Goal: Task Accomplishment & Management: Complete application form

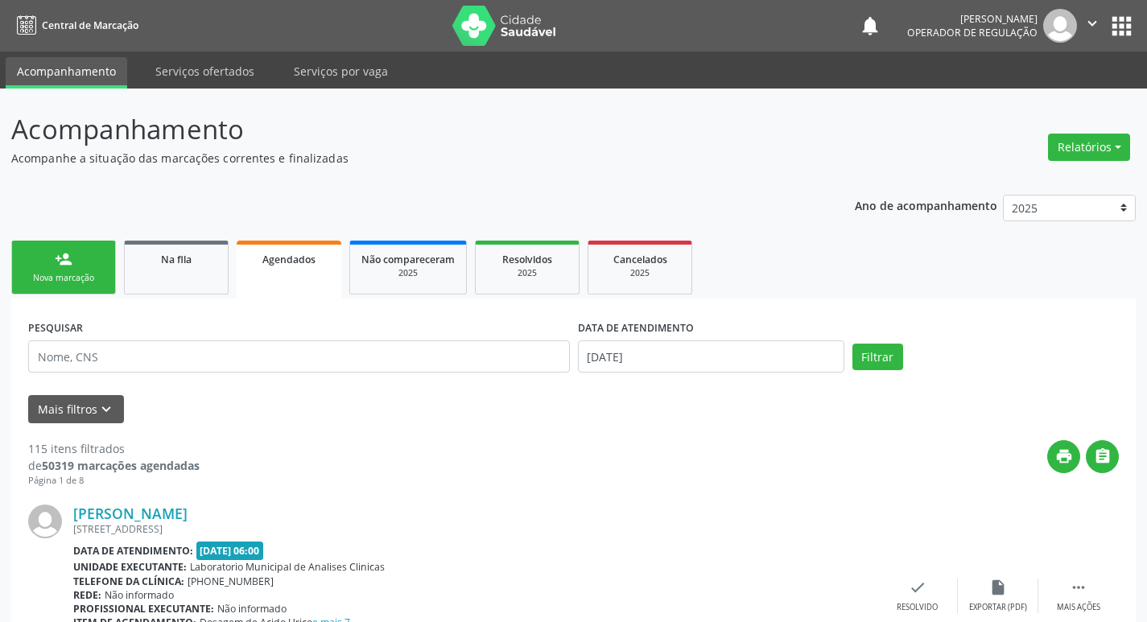
click at [84, 268] on link "person_add Nova marcação" at bounding box center [63, 268] width 105 height 54
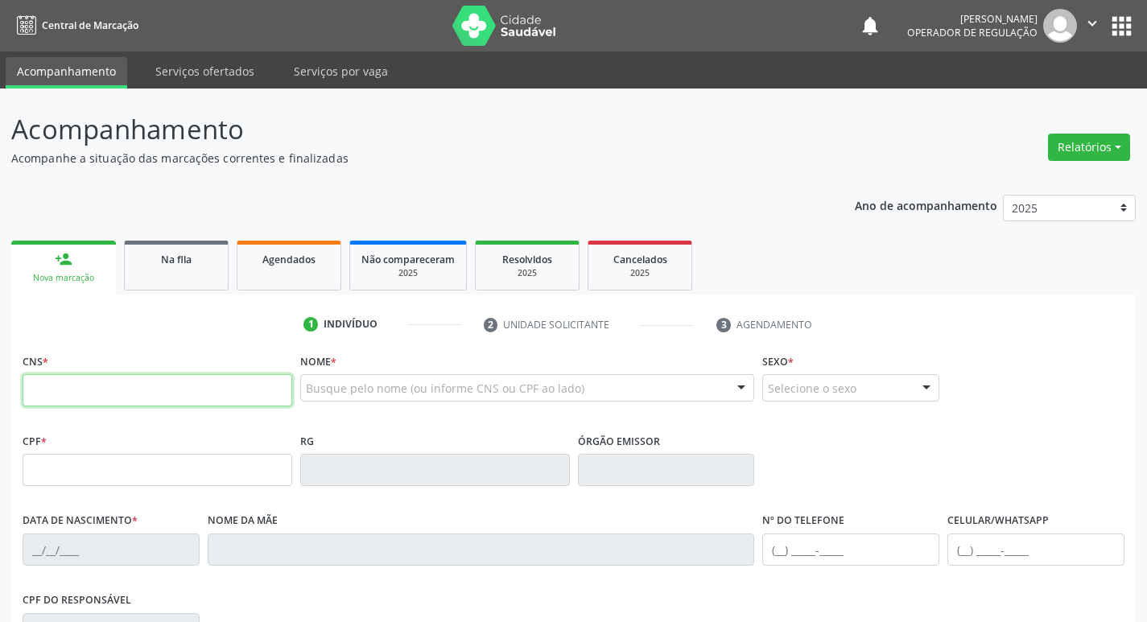
click at [114, 385] on input "text" at bounding box center [158, 390] width 270 height 32
type input "703 4020 4327 5300"
type input "173.789.054-29"
type input "[DATE]"
type input "[PERSON_NAME]"
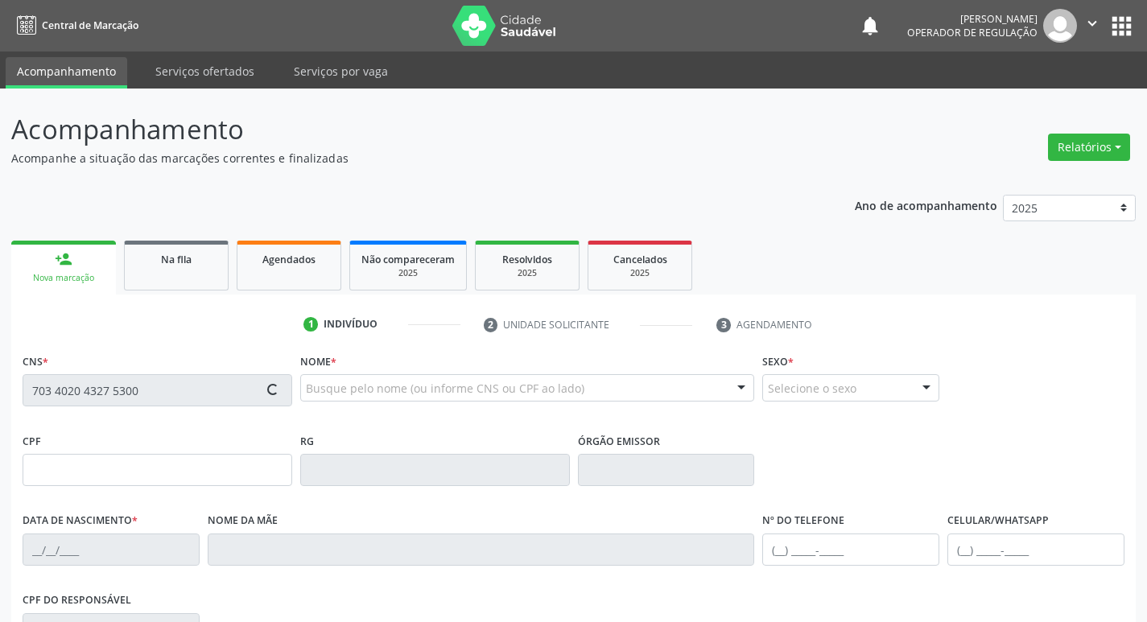
type input "[PHONE_NUMBER]"
type input "090.086.794-93"
type input "254"
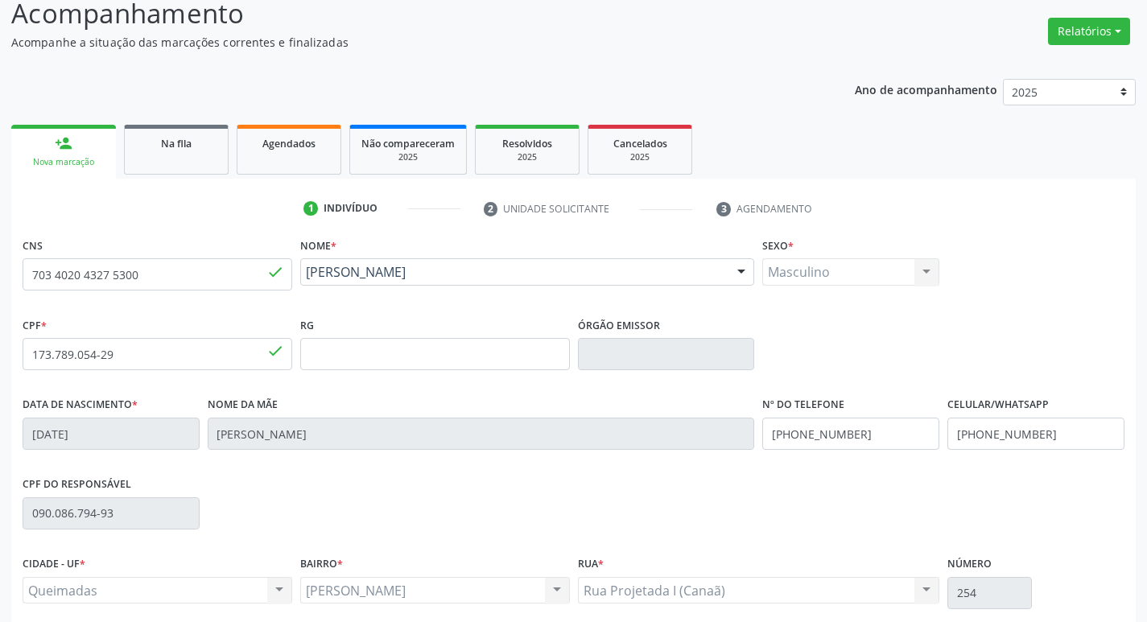
scroll to position [250, 0]
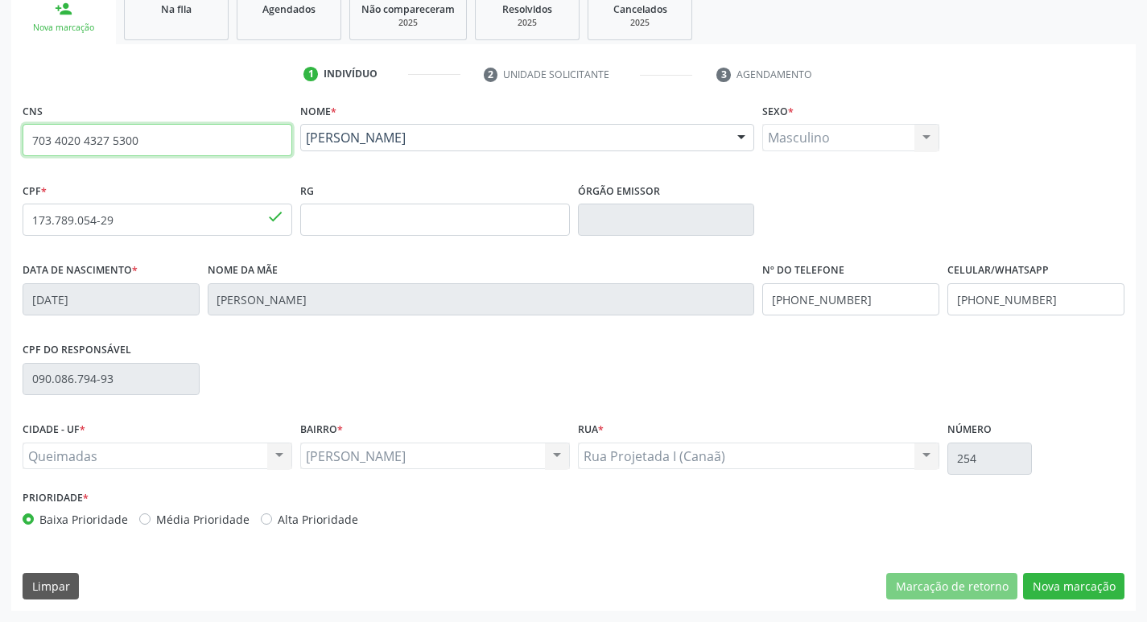
click at [177, 151] on input "703 4020 4327 5300" at bounding box center [158, 140] width 270 height 32
type input "7"
type input "703 4042 5793 9112"
